Goal: Check status: Check status

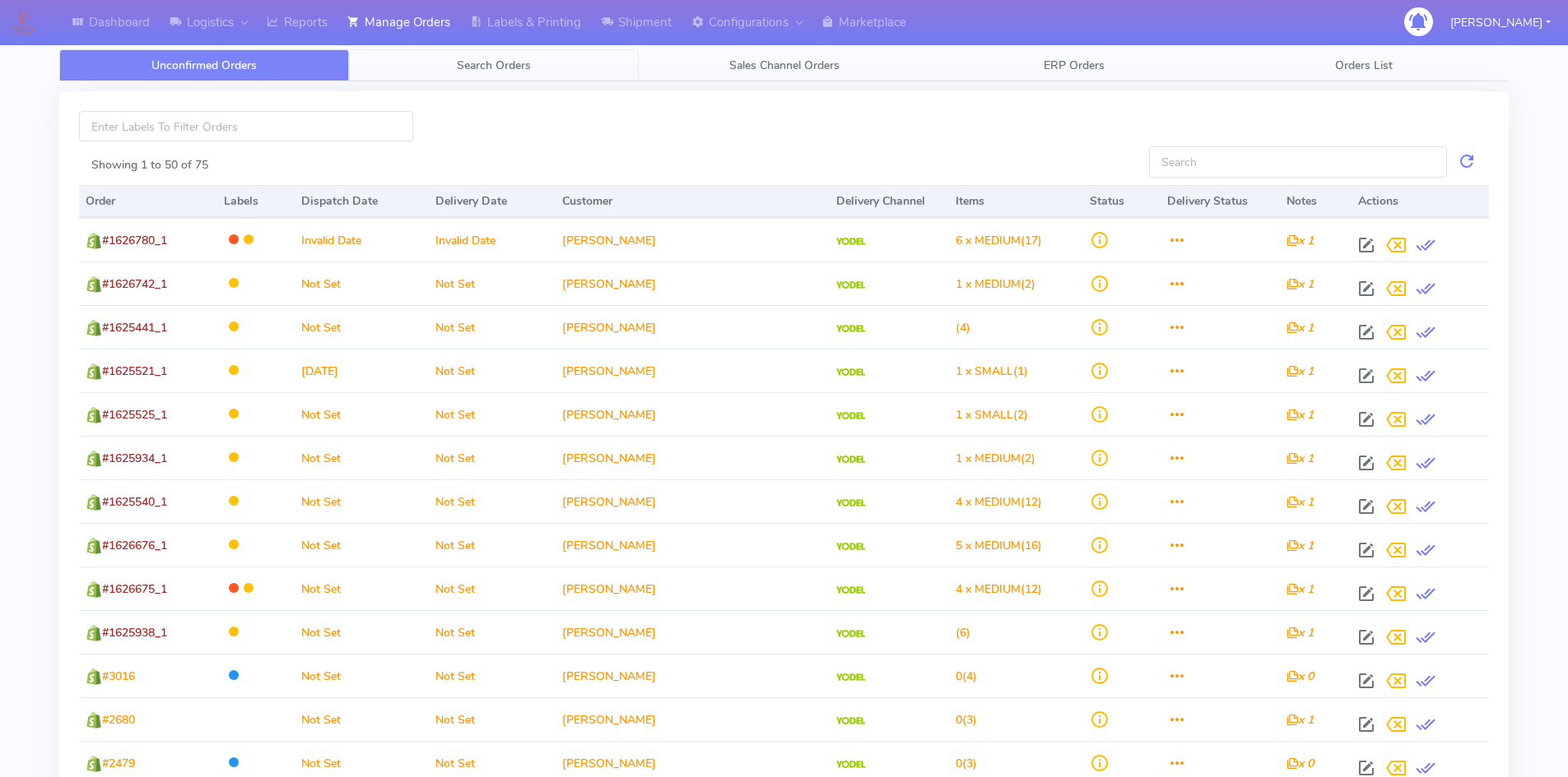
click at [517, 62] on span "Search Orders" at bounding box center [493, 65] width 74 height 16
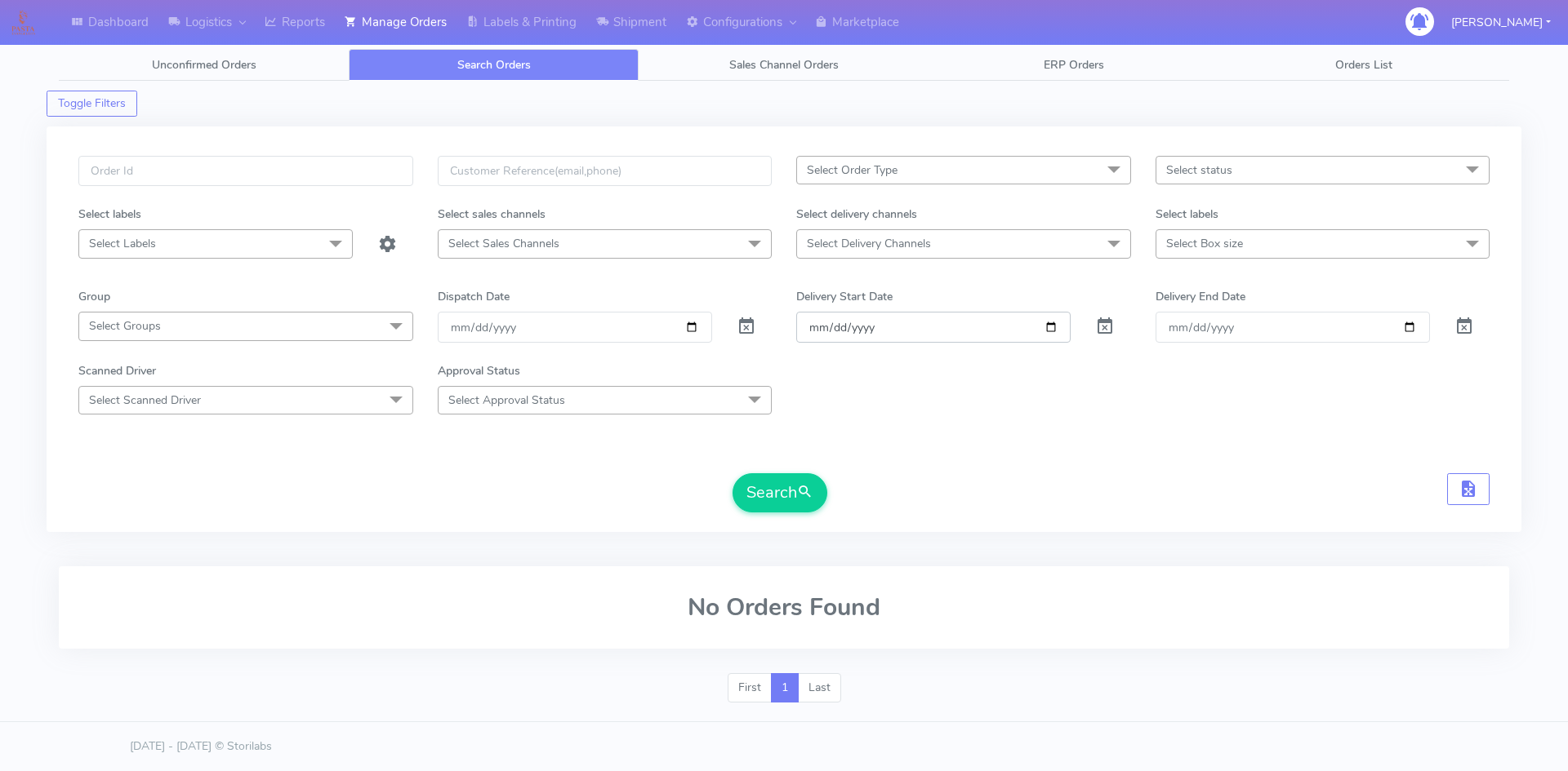
click at [1049, 328] on input "Order" at bounding box center [934, 327] width 274 height 31
type input "[DATE]"
click at [1412, 328] on input "Delivery End Date" at bounding box center [1293, 327] width 274 height 31
type input "[DATE]"
click at [784, 496] on button "Search" at bounding box center [780, 492] width 94 height 39
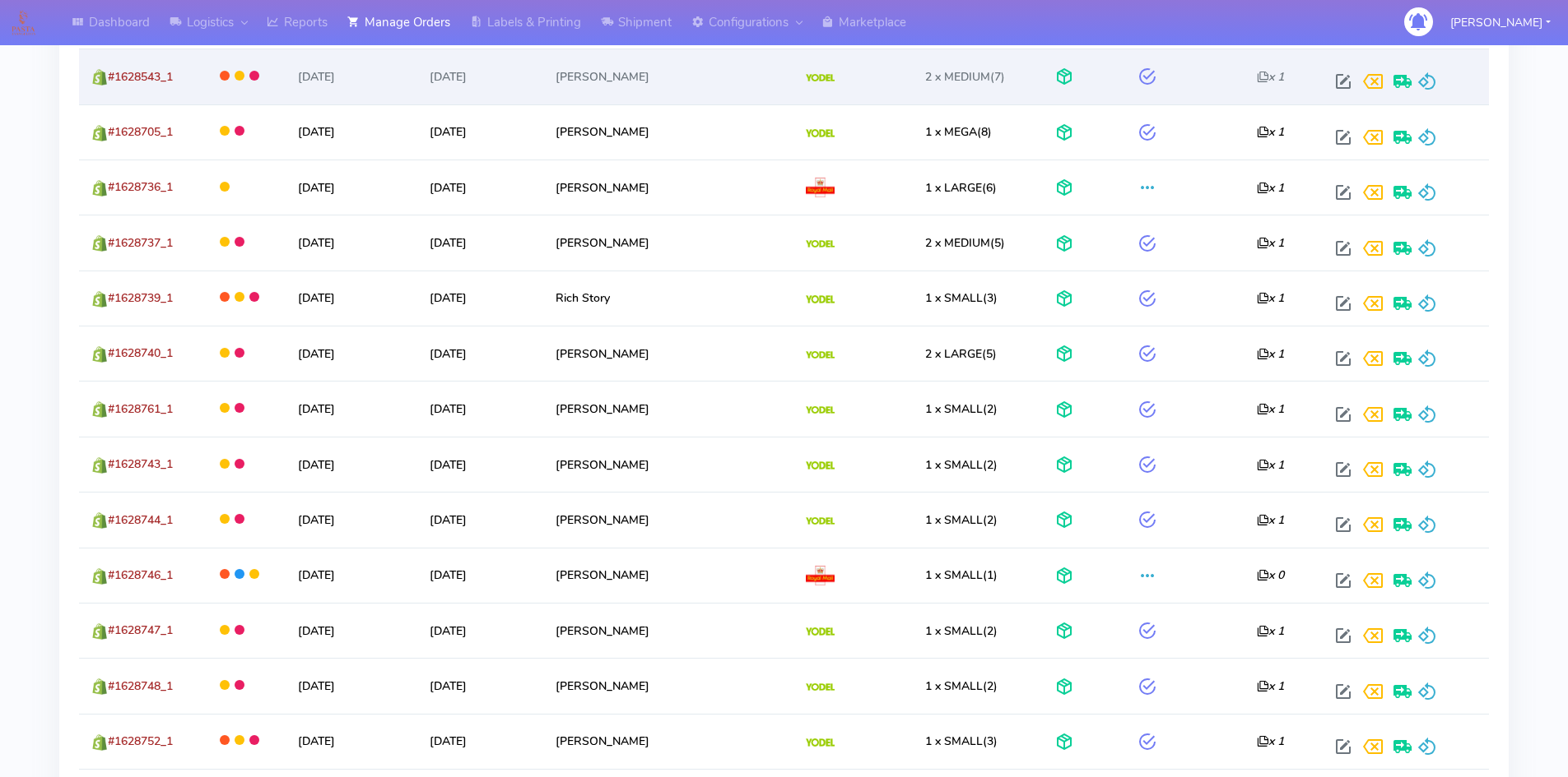
scroll to position [2849, 0]
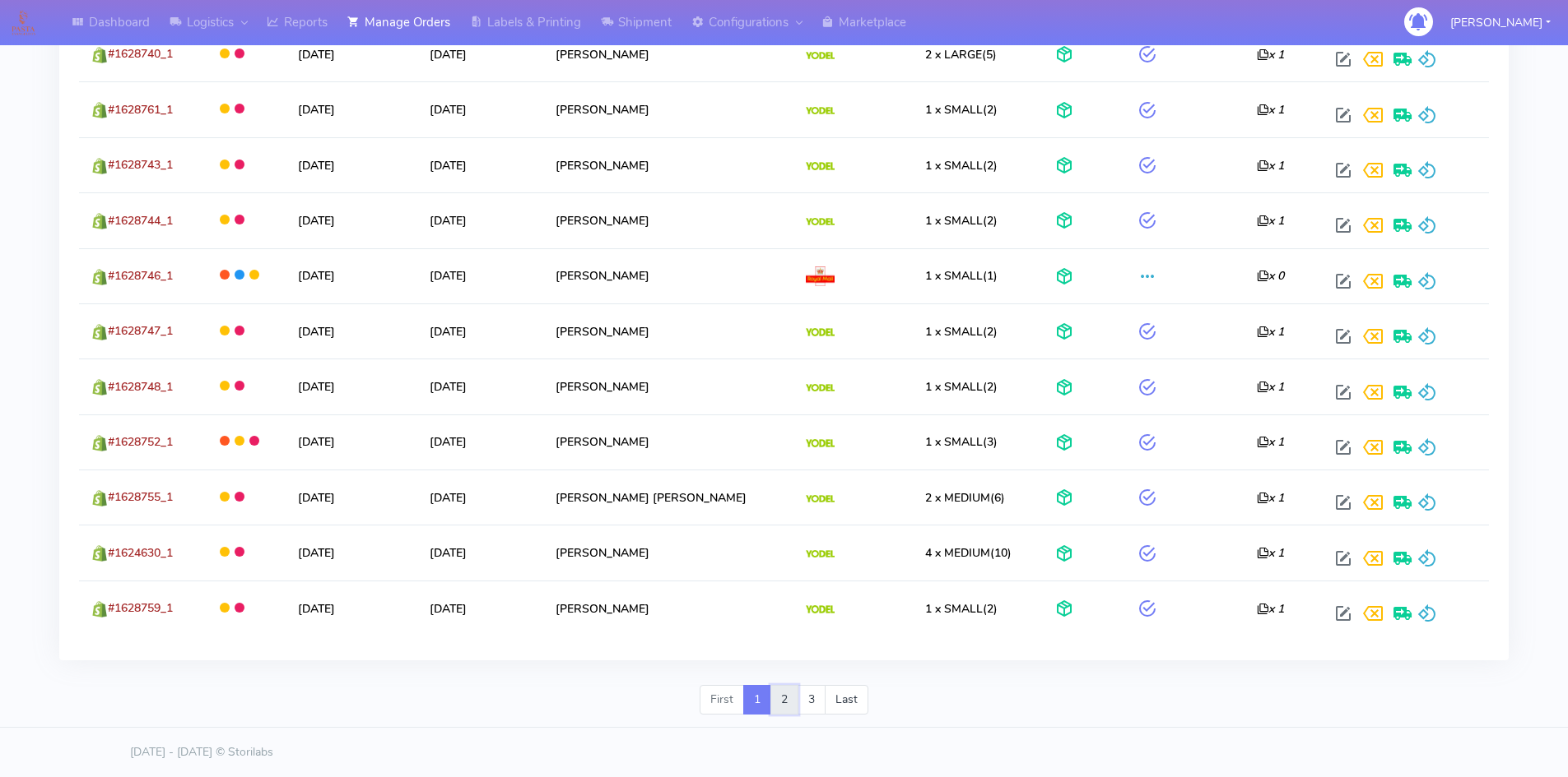
click at [777, 701] on link "2" at bounding box center [784, 700] width 28 height 30
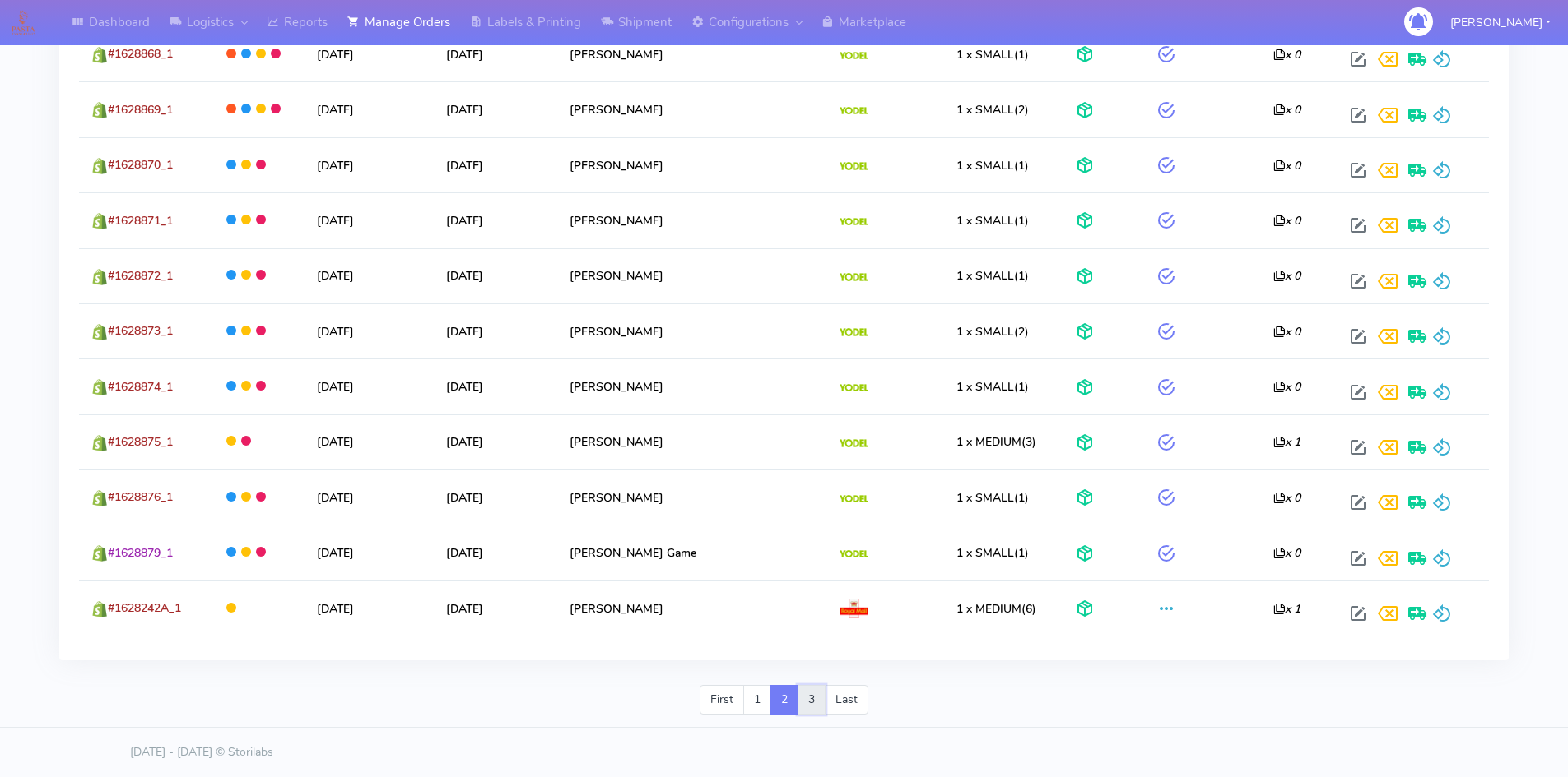
click at [811, 704] on link "3" at bounding box center [811, 700] width 28 height 30
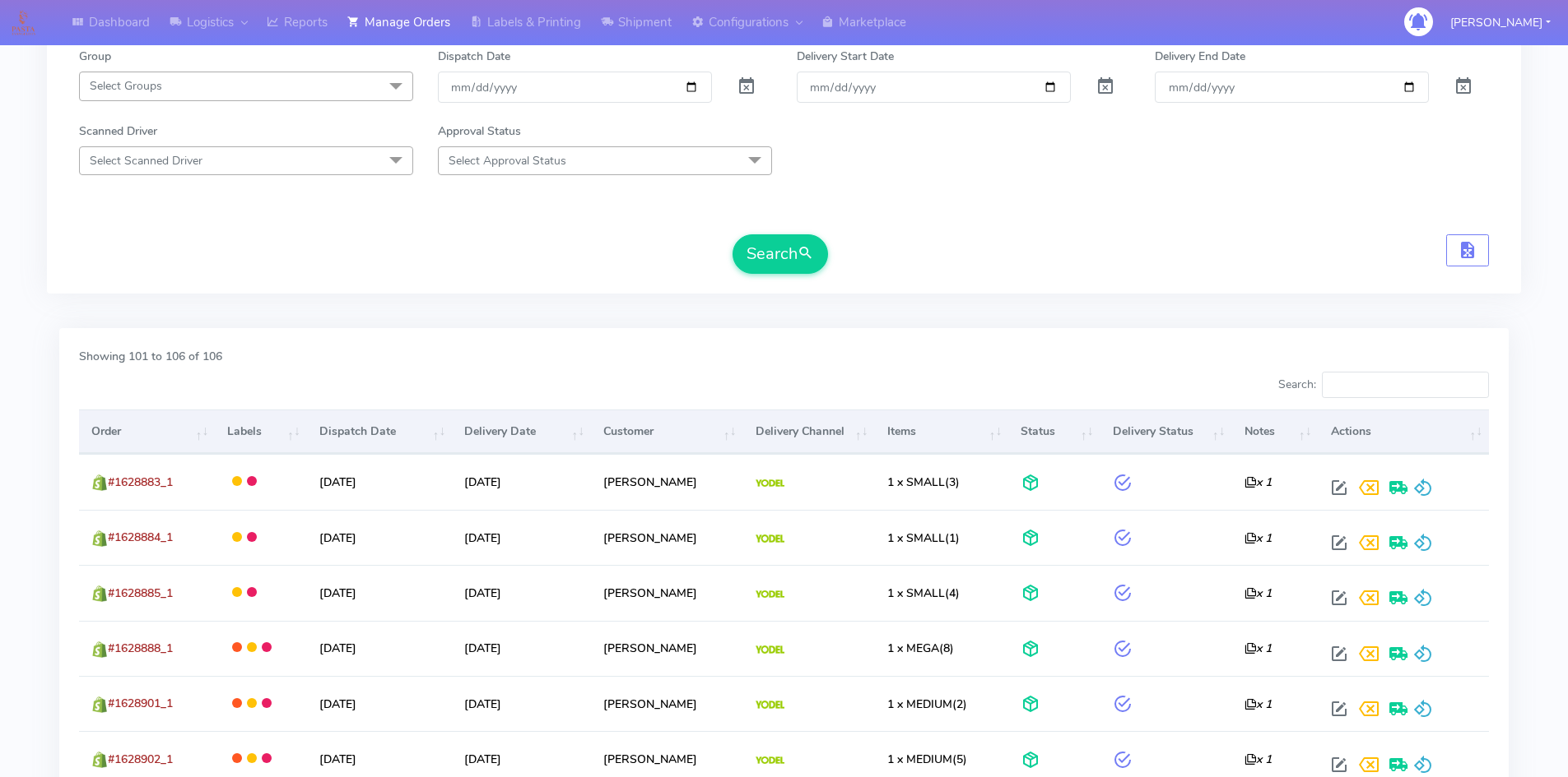
scroll to position [393, 0]
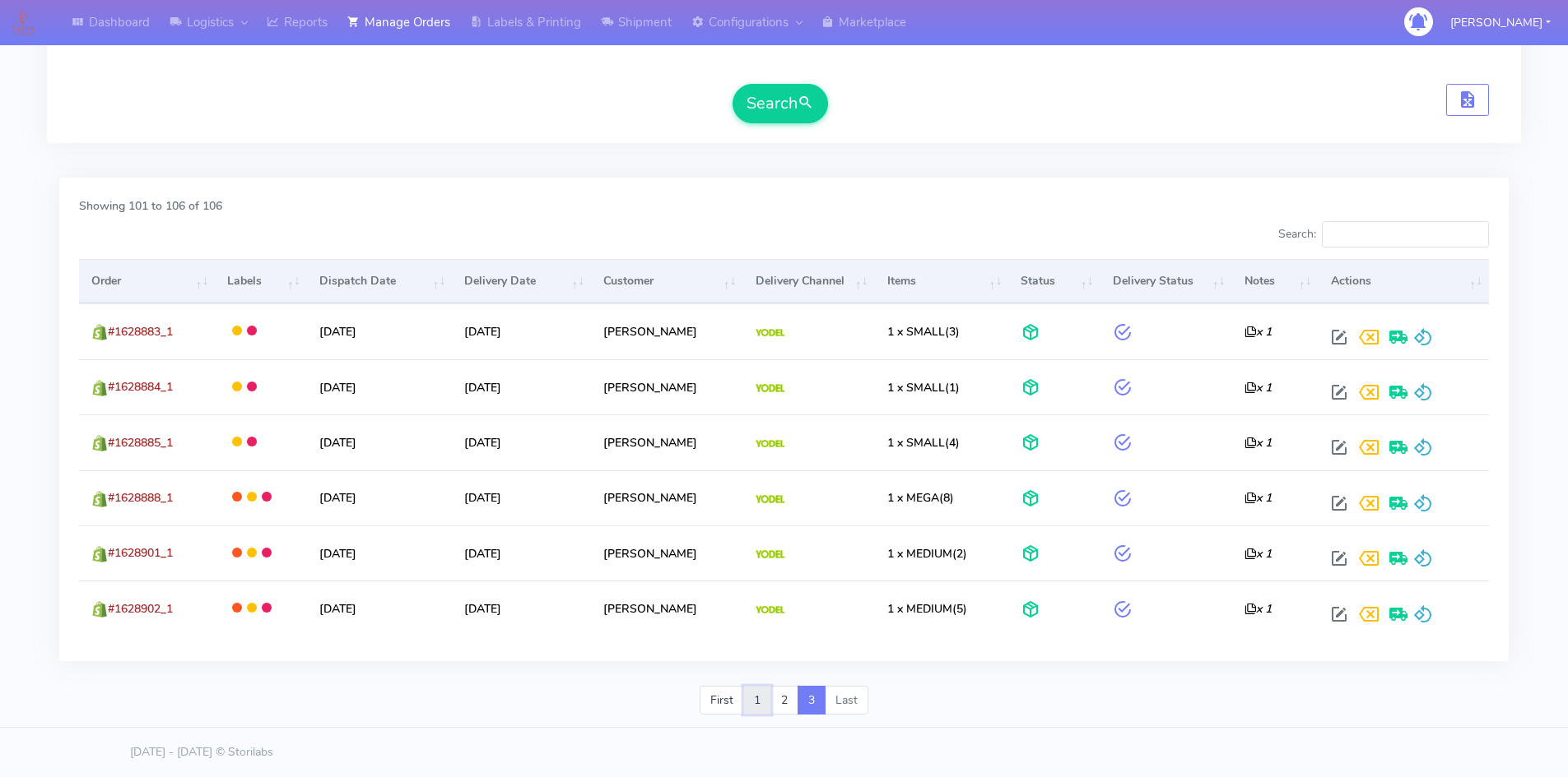
click at [751, 707] on link "1" at bounding box center [757, 701] width 28 height 30
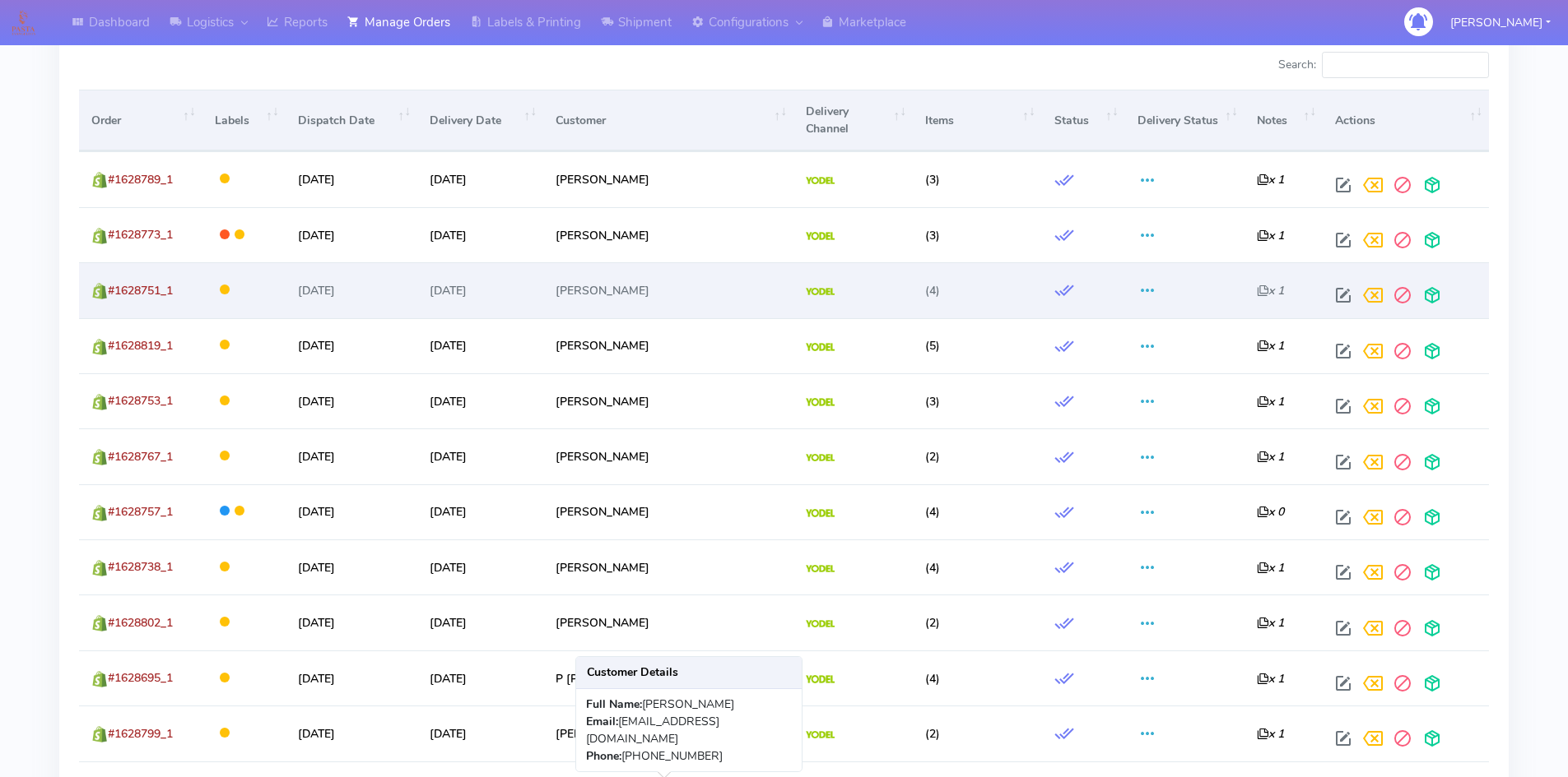
scroll to position [741, 0]
